Goal: Task Accomplishment & Management: Complete application form

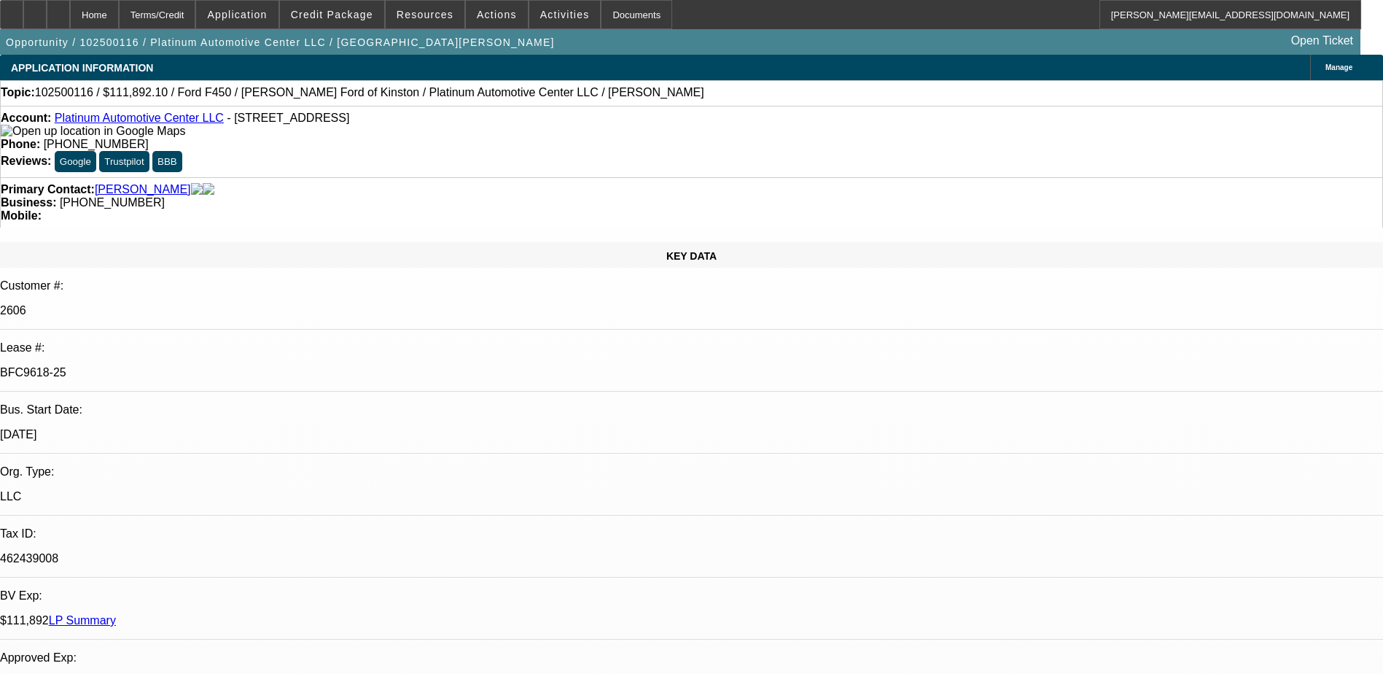
select select "0"
select select "2"
select select "0"
select select "2"
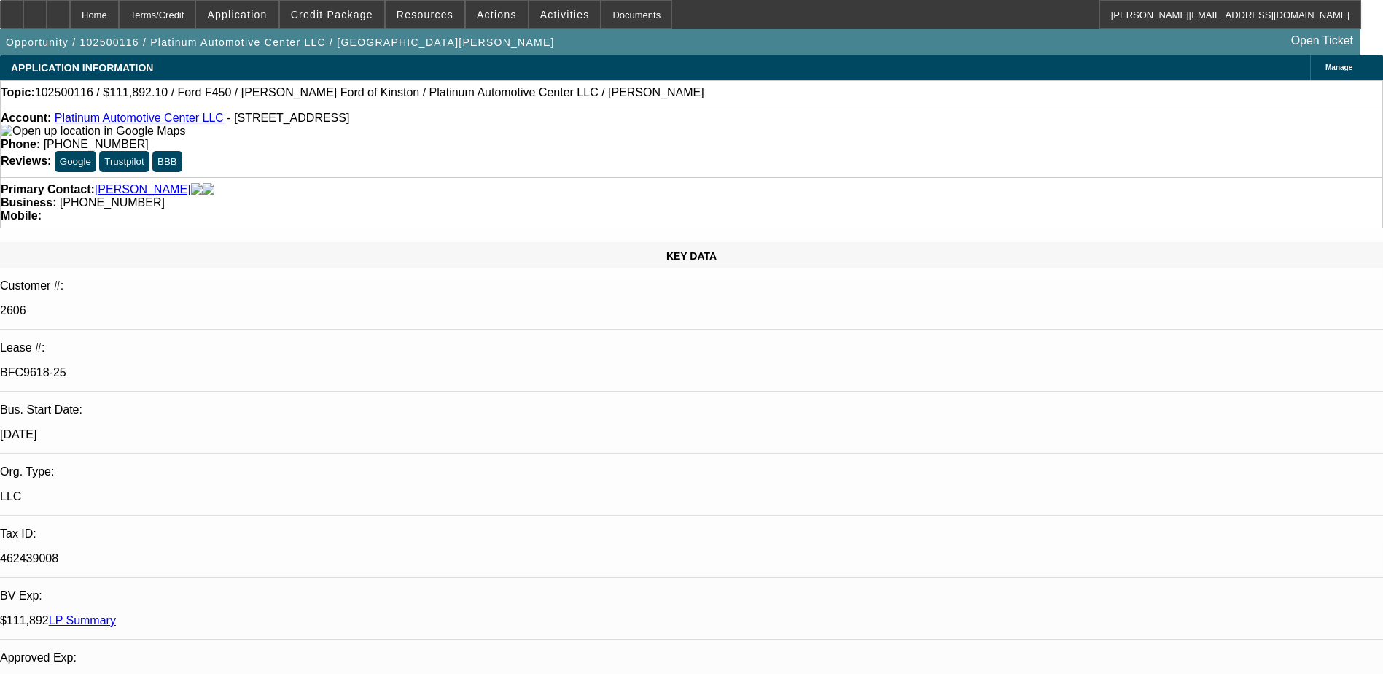
select select "0"
select select "2"
select select "0"
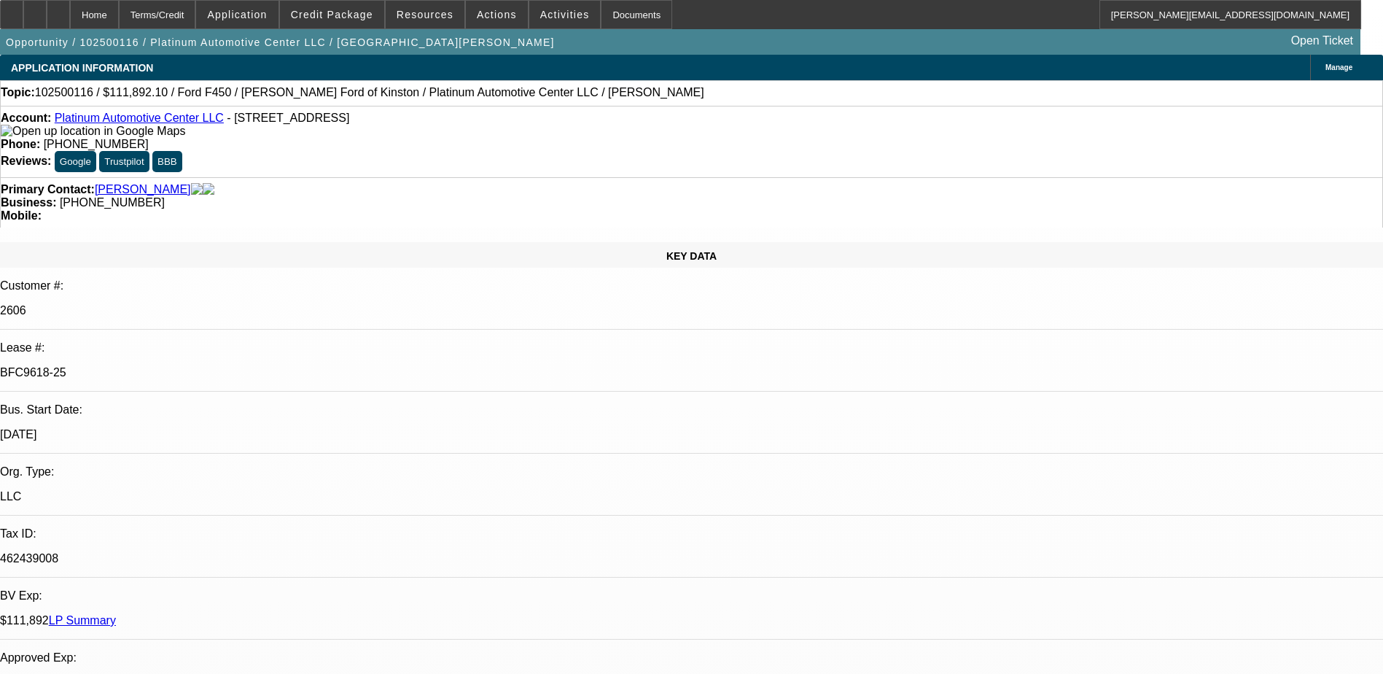
select select "0"
select select "1"
select select "2"
select select "6"
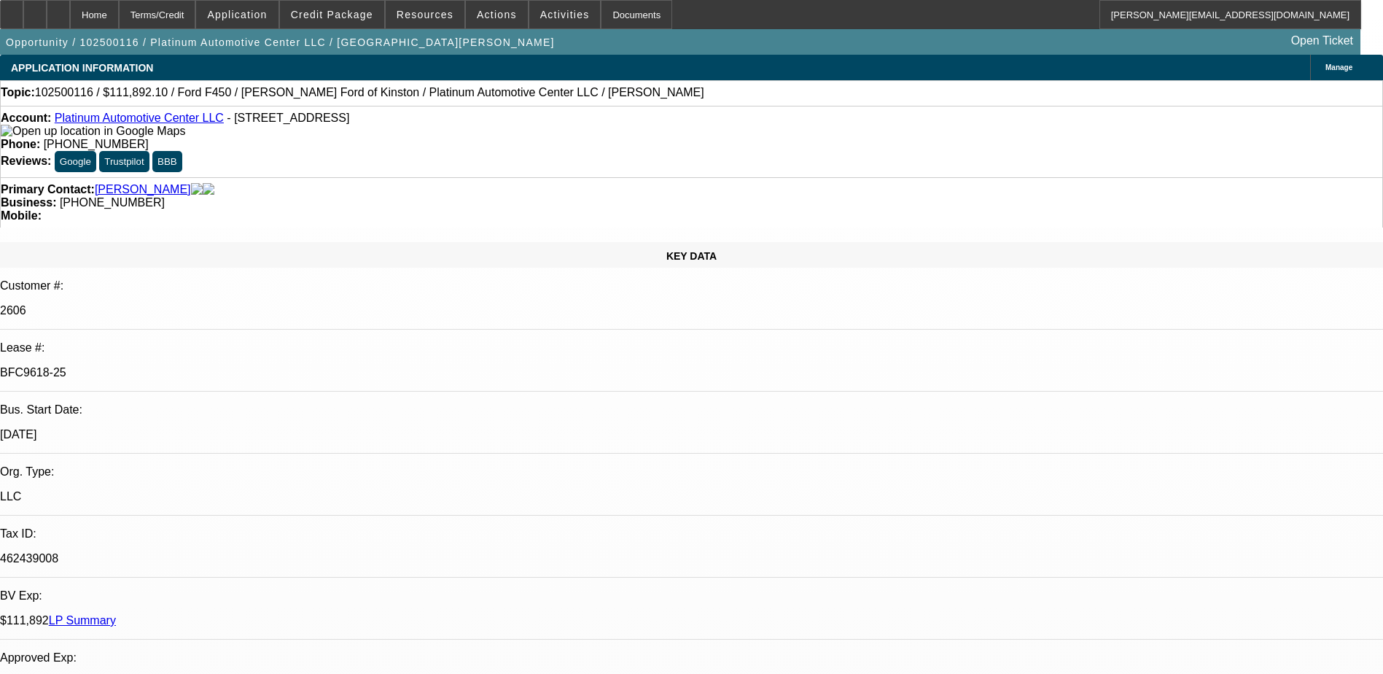
select select "1"
select select "2"
select select "6"
select select "1"
select select "2"
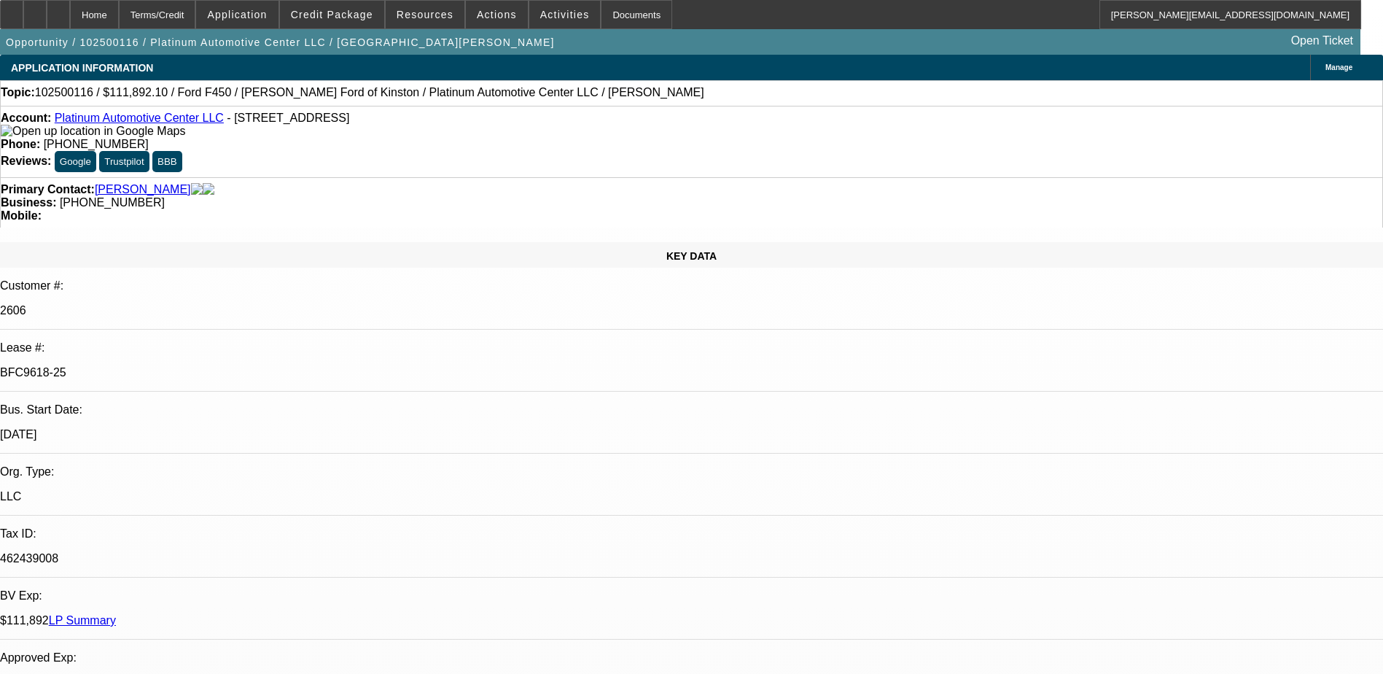
select select "6"
select select "1"
select select "3"
select select "6"
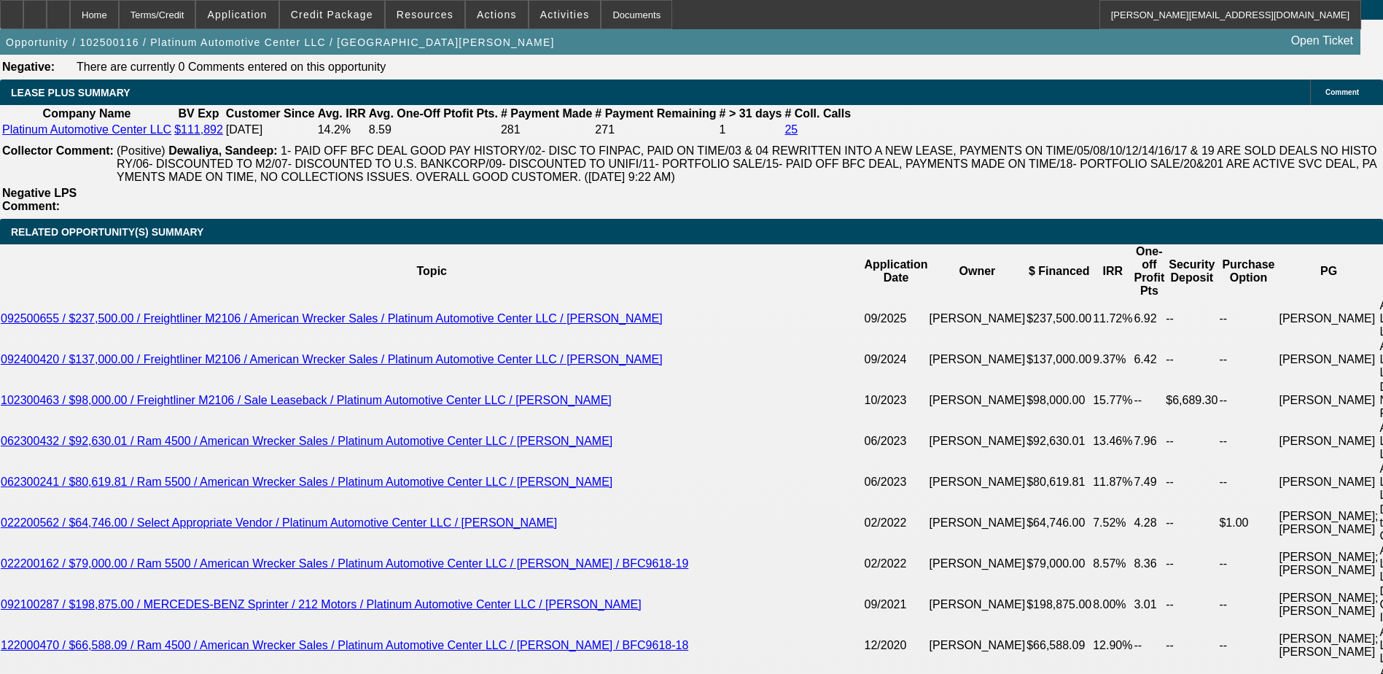
scroll to position [2260, 0]
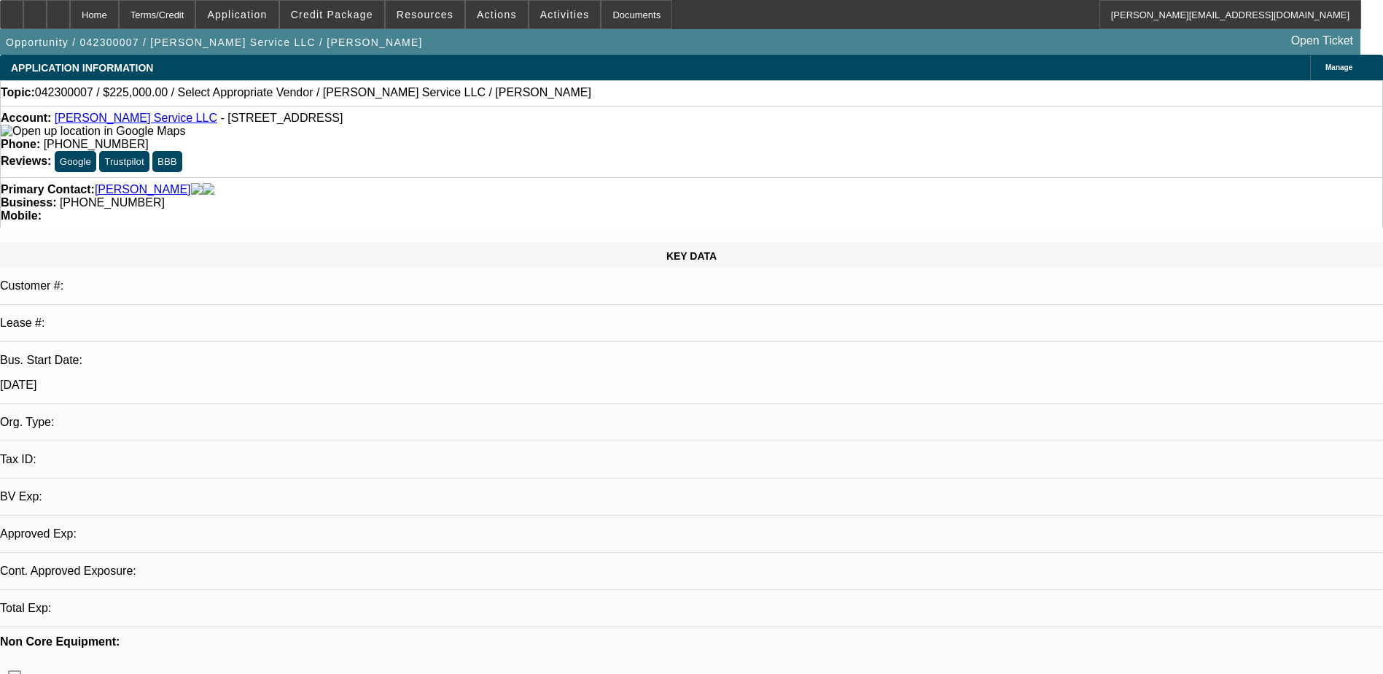
select select "0"
select select "2"
select select "0.1"
select select "4"
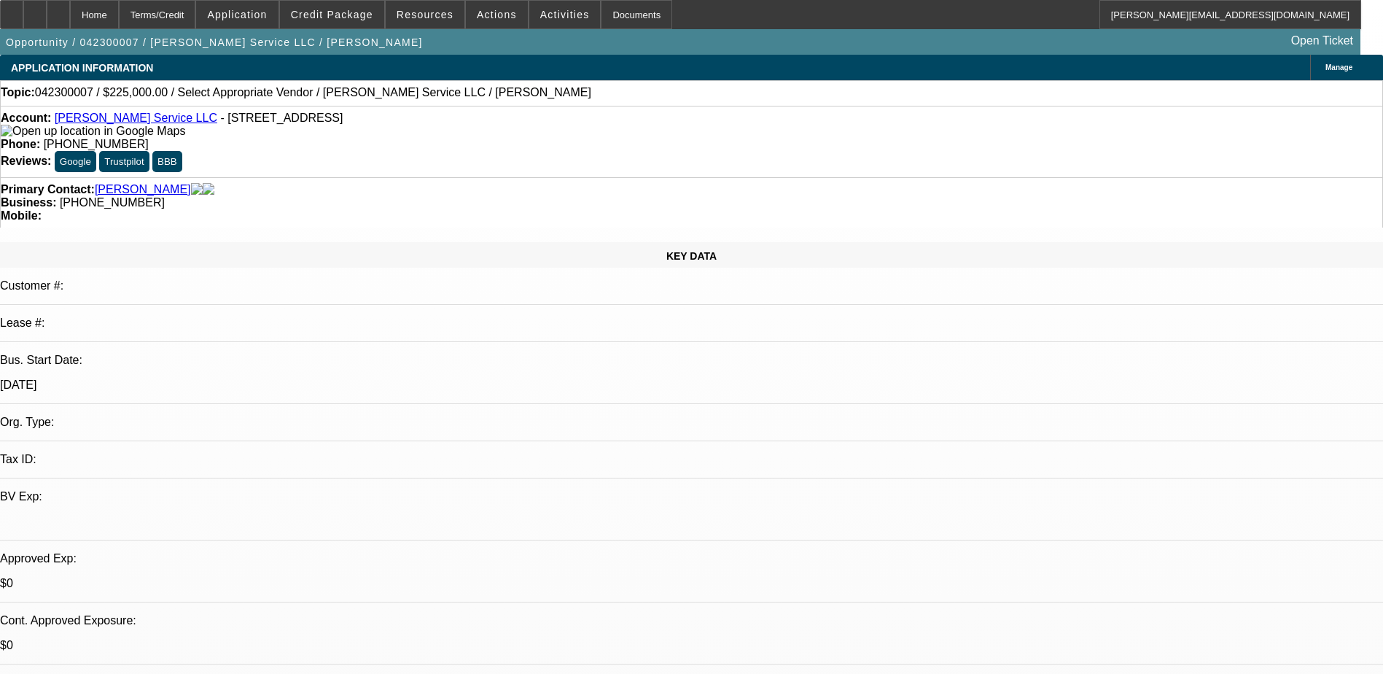
scroll to position [348, 0]
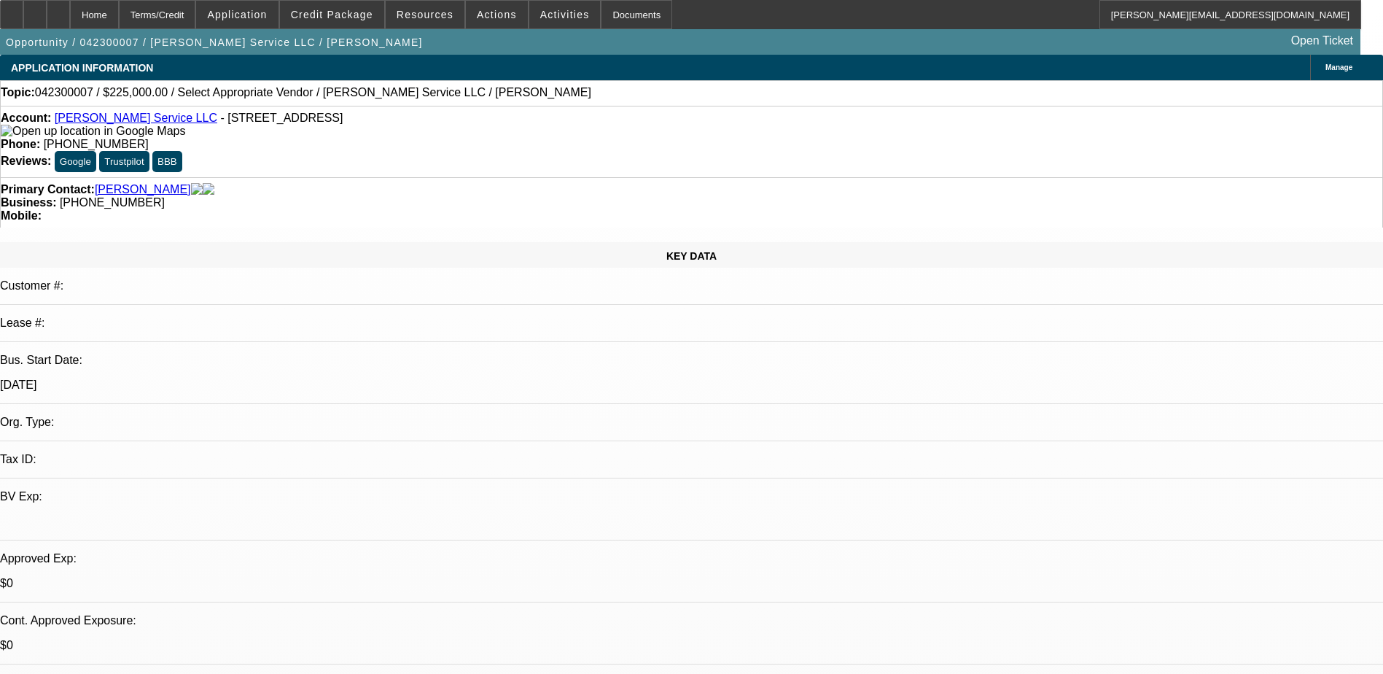
scroll to position [57, 0]
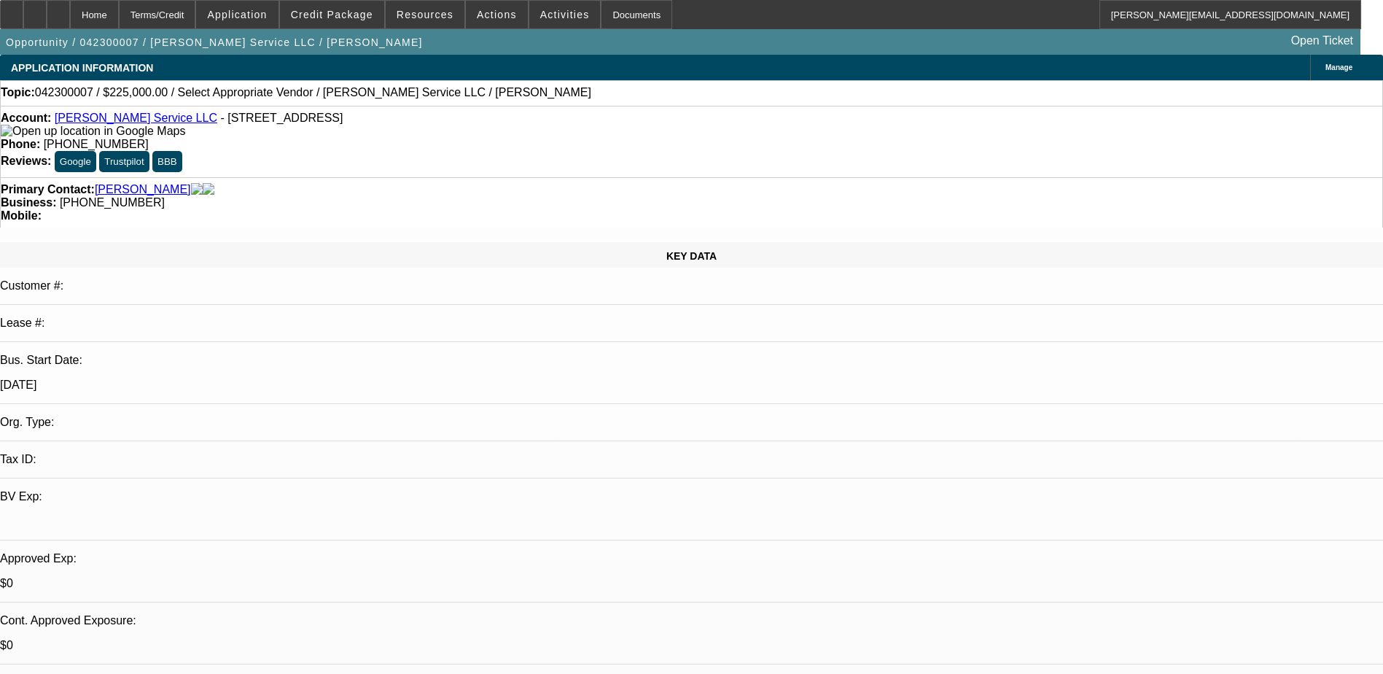
drag, startPoint x: 1016, startPoint y: 241, endPoint x: 1013, endPoint y: 203, distance: 38.1
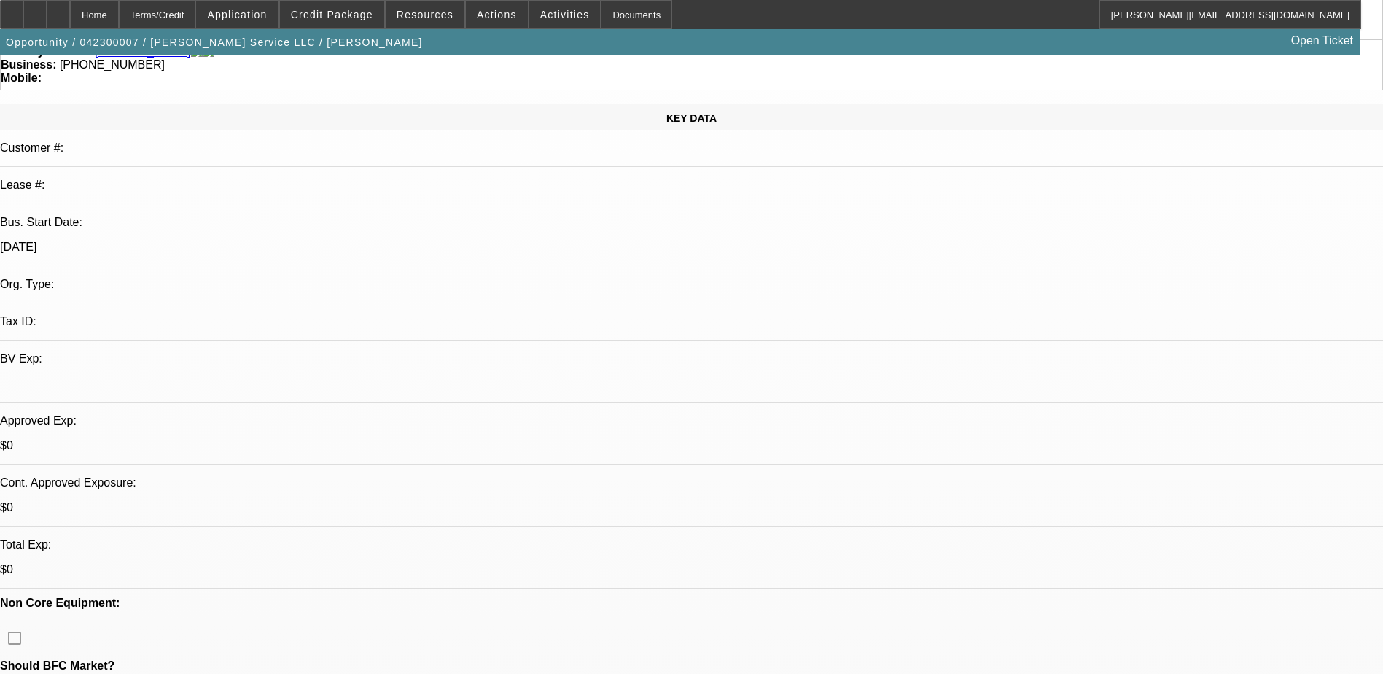
scroll to position [0, 0]
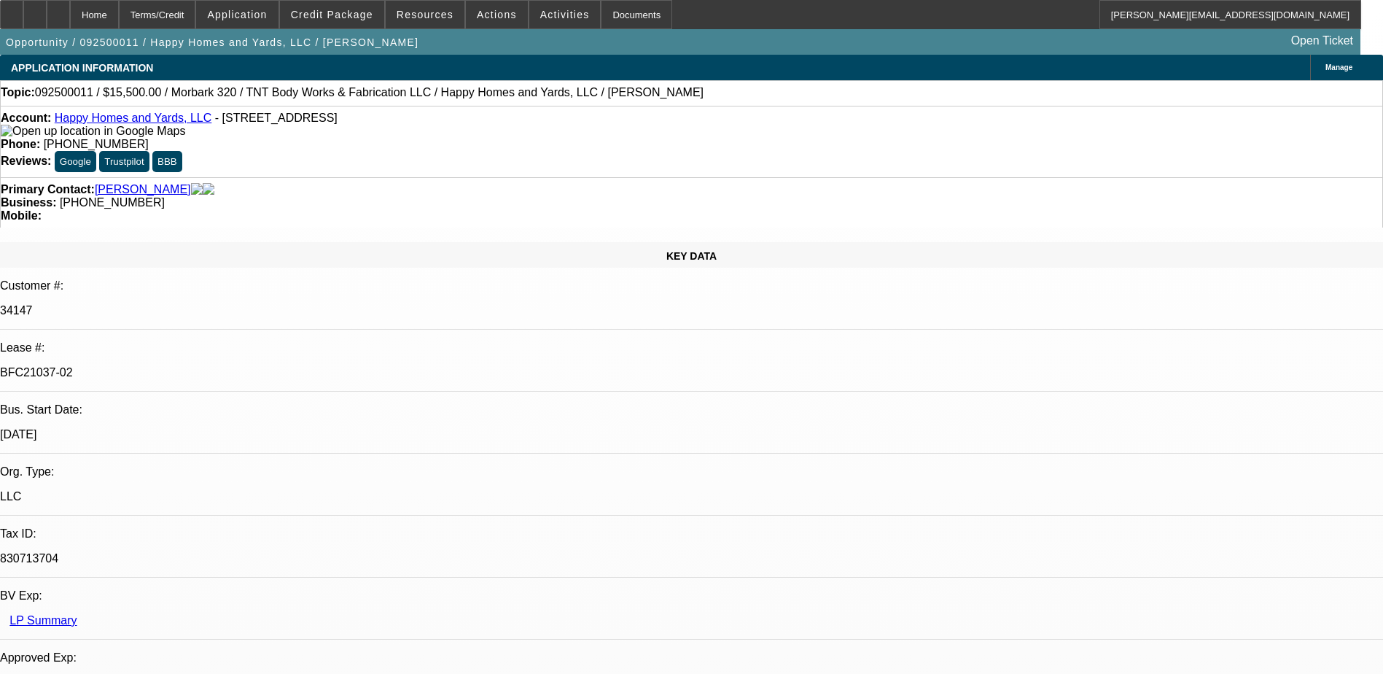
select select "0"
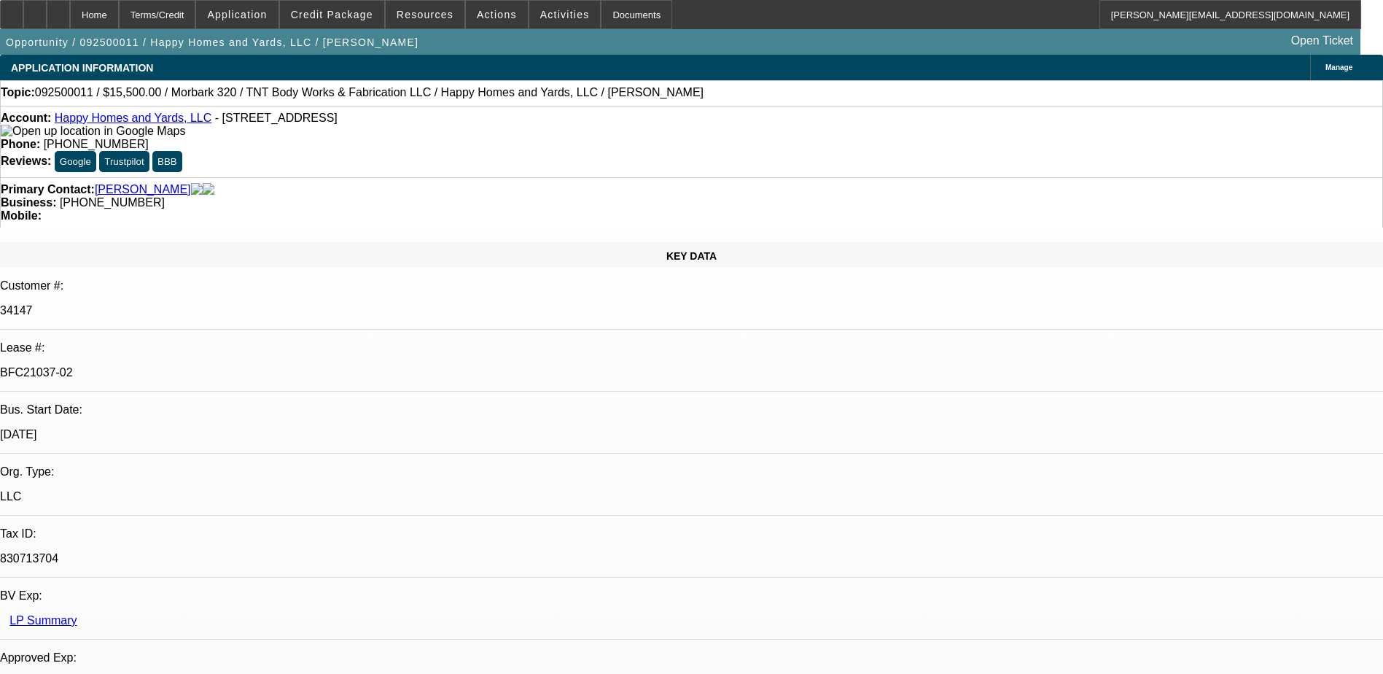
select select "0"
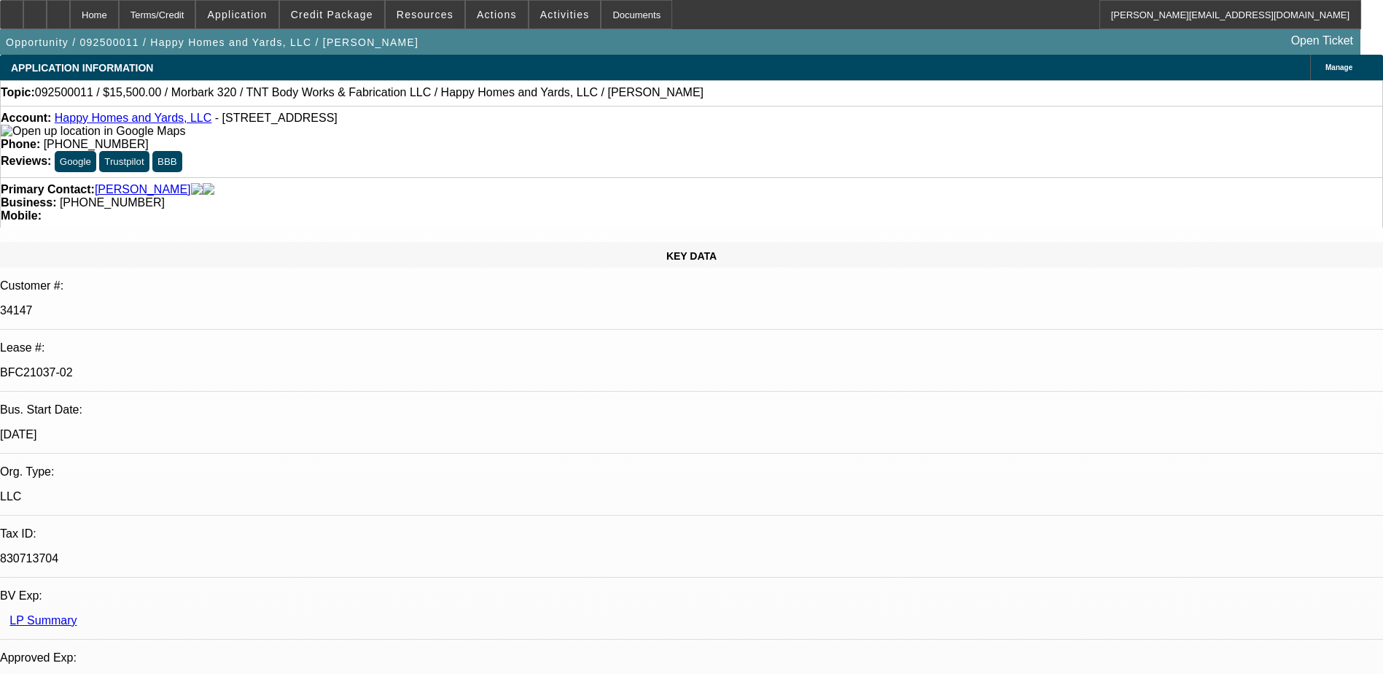
select select "0"
select select "1"
select select "3"
select select "6"
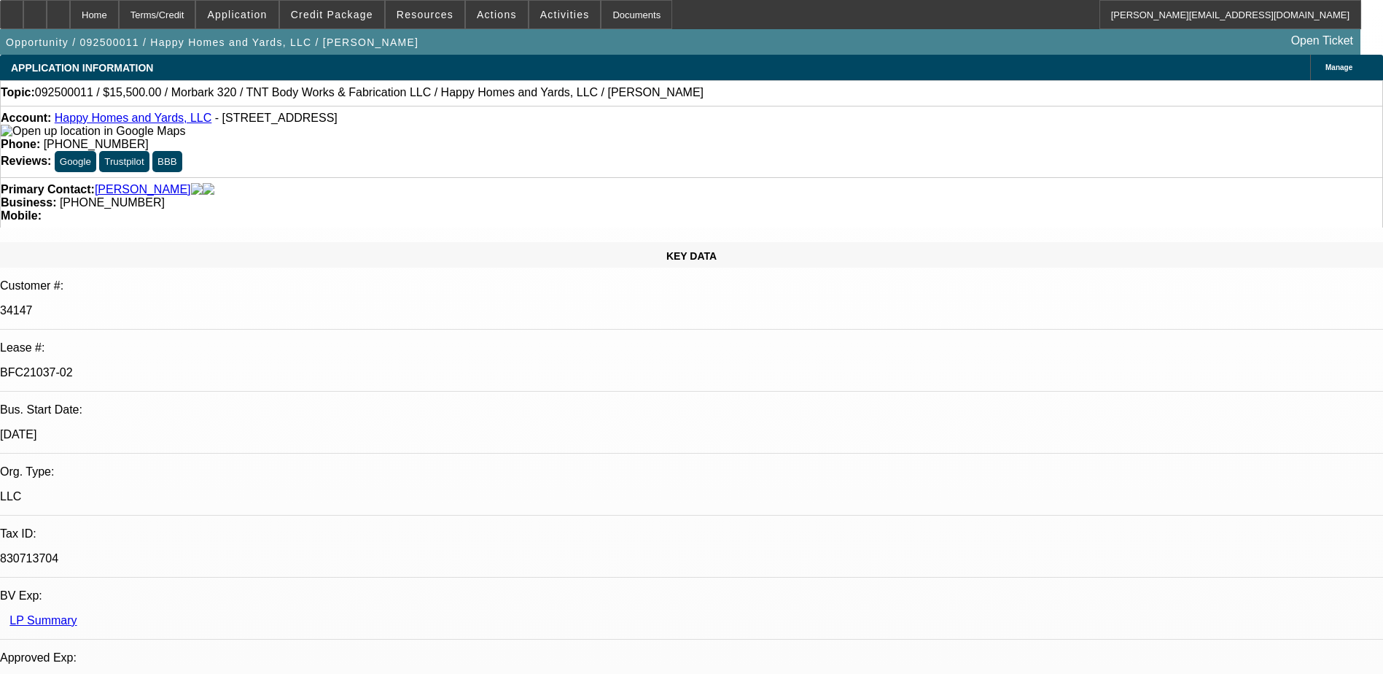
select select "1"
select select "3"
select select "6"
select select "1"
select select "3"
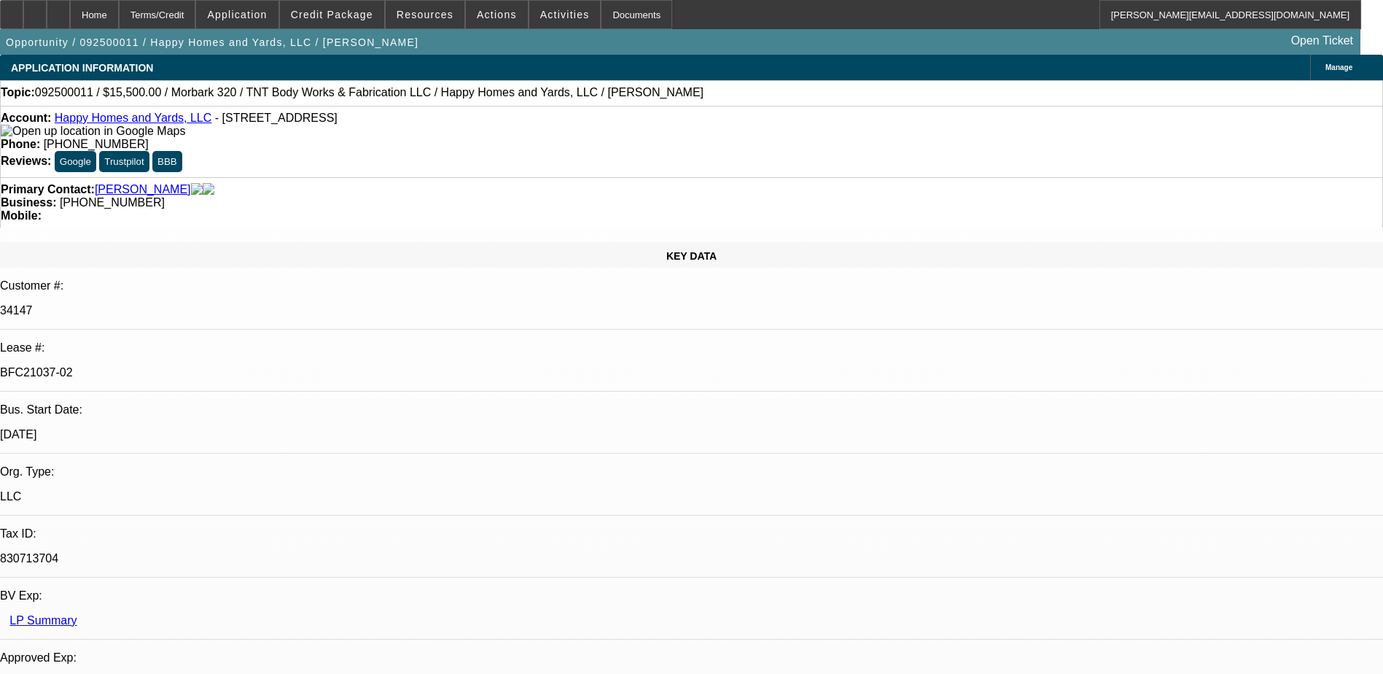
select select "6"
select select "1"
select select "6"
